Goal: Check status

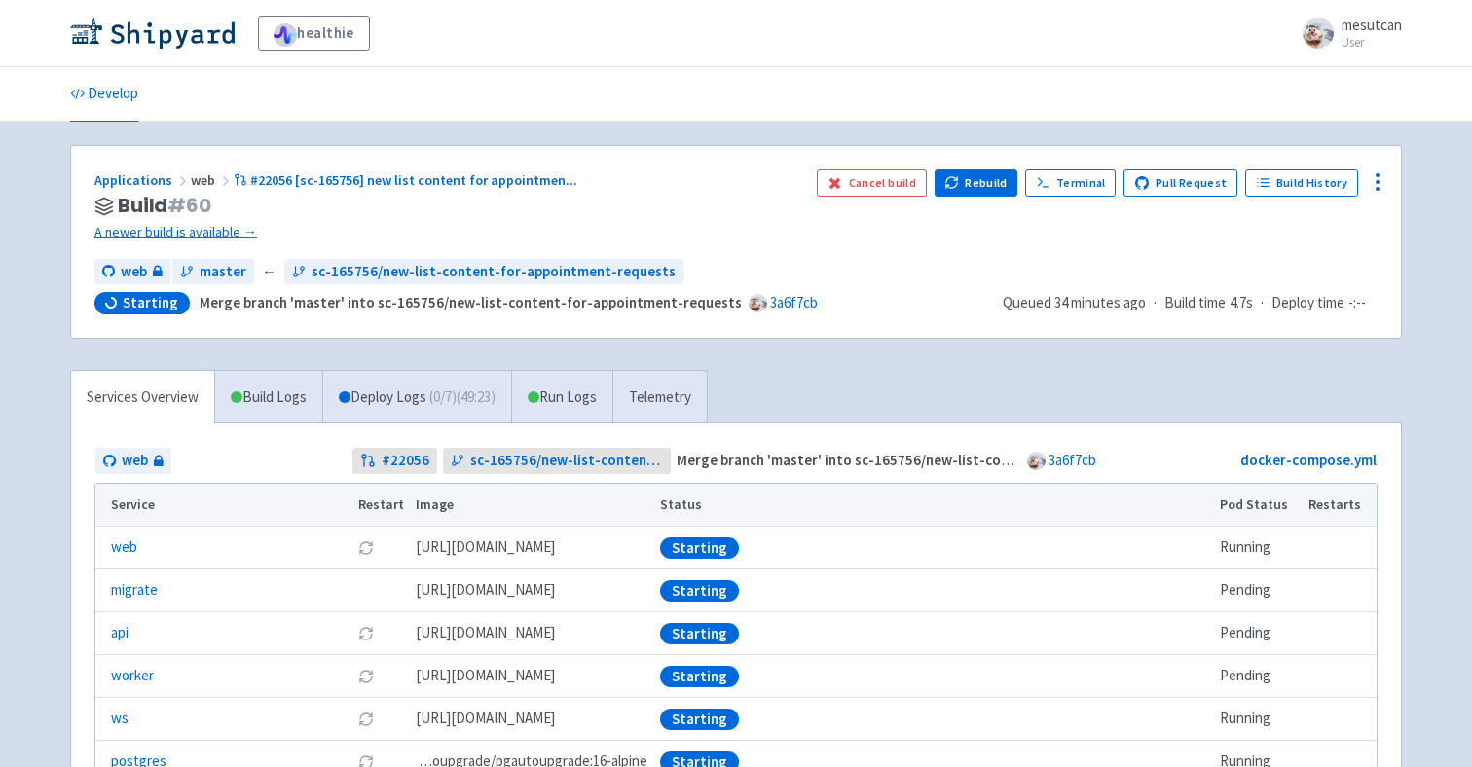
scroll to position [133, 0]
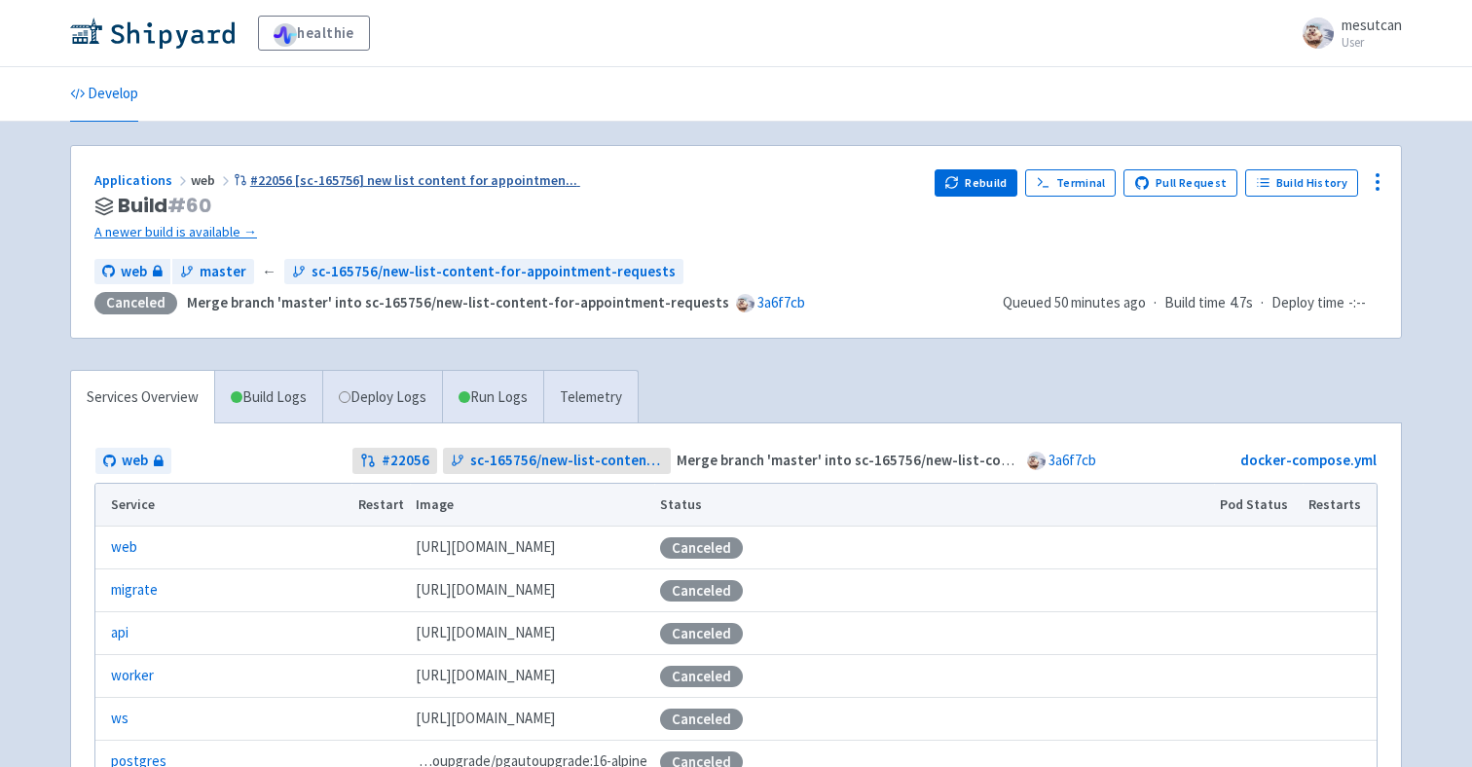
click at [468, 184] on span "#22056 [sc-165756] new list content for appointmen ..." at bounding box center [413, 180] width 327 height 18
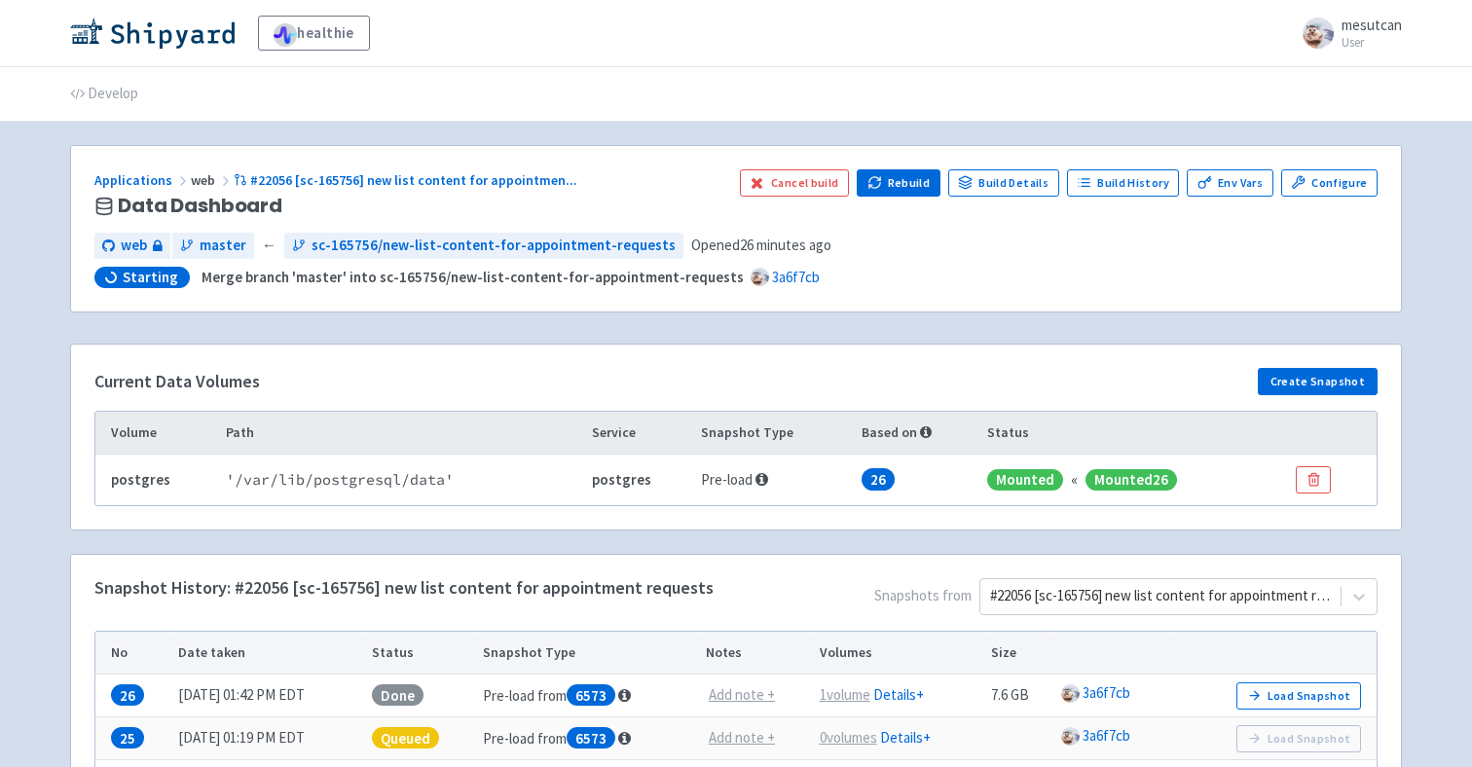
click at [511, 371] on div "Current Data Volumes Create Snapshot" at bounding box center [735, 385] width 1283 height 35
